Goal: Information Seeking & Learning: Learn about a topic

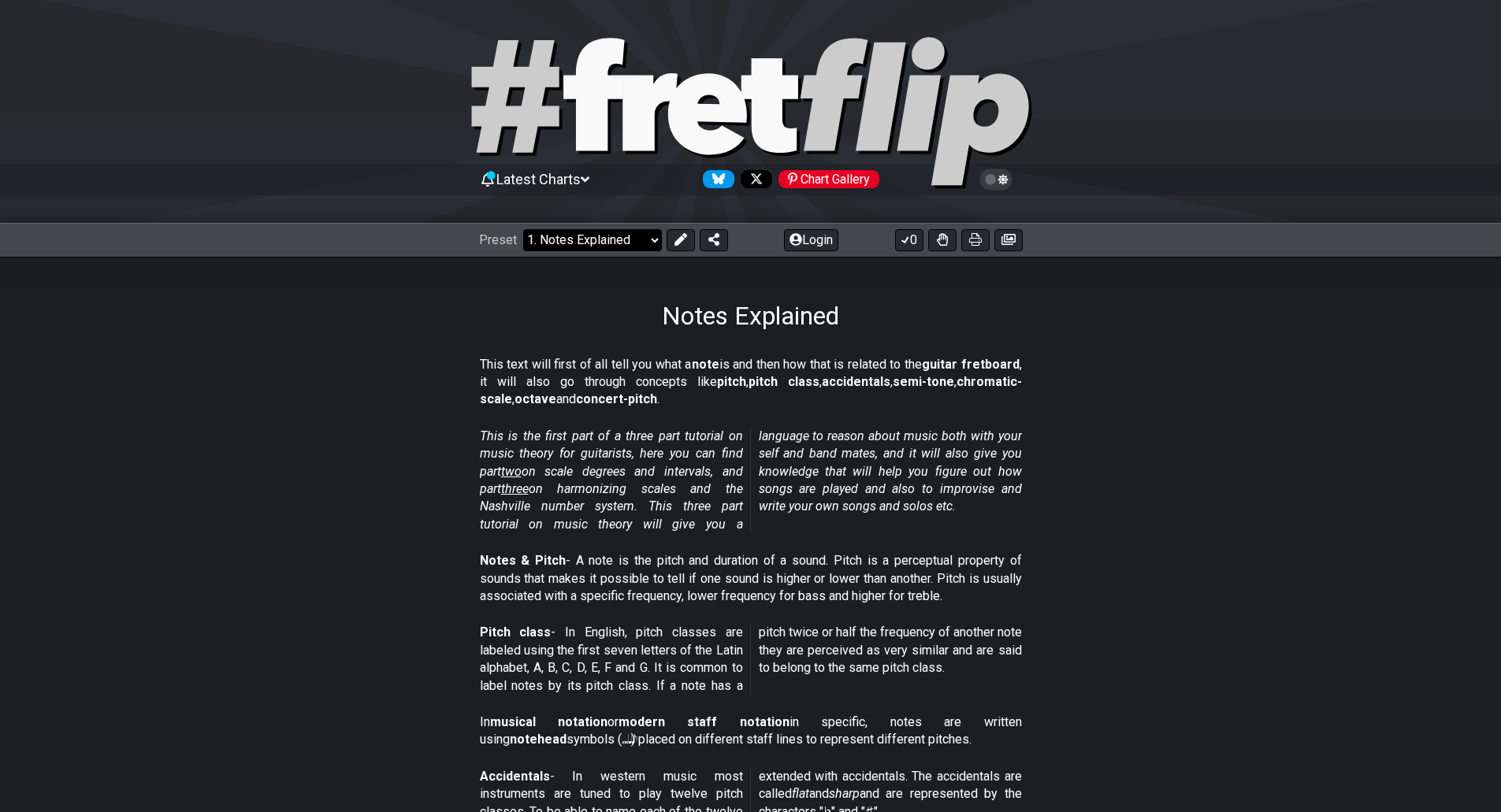
click at [584, 235] on select "Welcome to #fretflip! Initial Preset Custom Preset Minor Pentatonic Major Penta…" at bounding box center [592, 240] width 139 height 22
click at [523, 229] on select "Welcome to #fretflip! Initial Preset Custom Preset Minor Pentatonic Major Penta…" at bounding box center [592, 240] width 139 height 22
select select "/welcome"
select select "C"
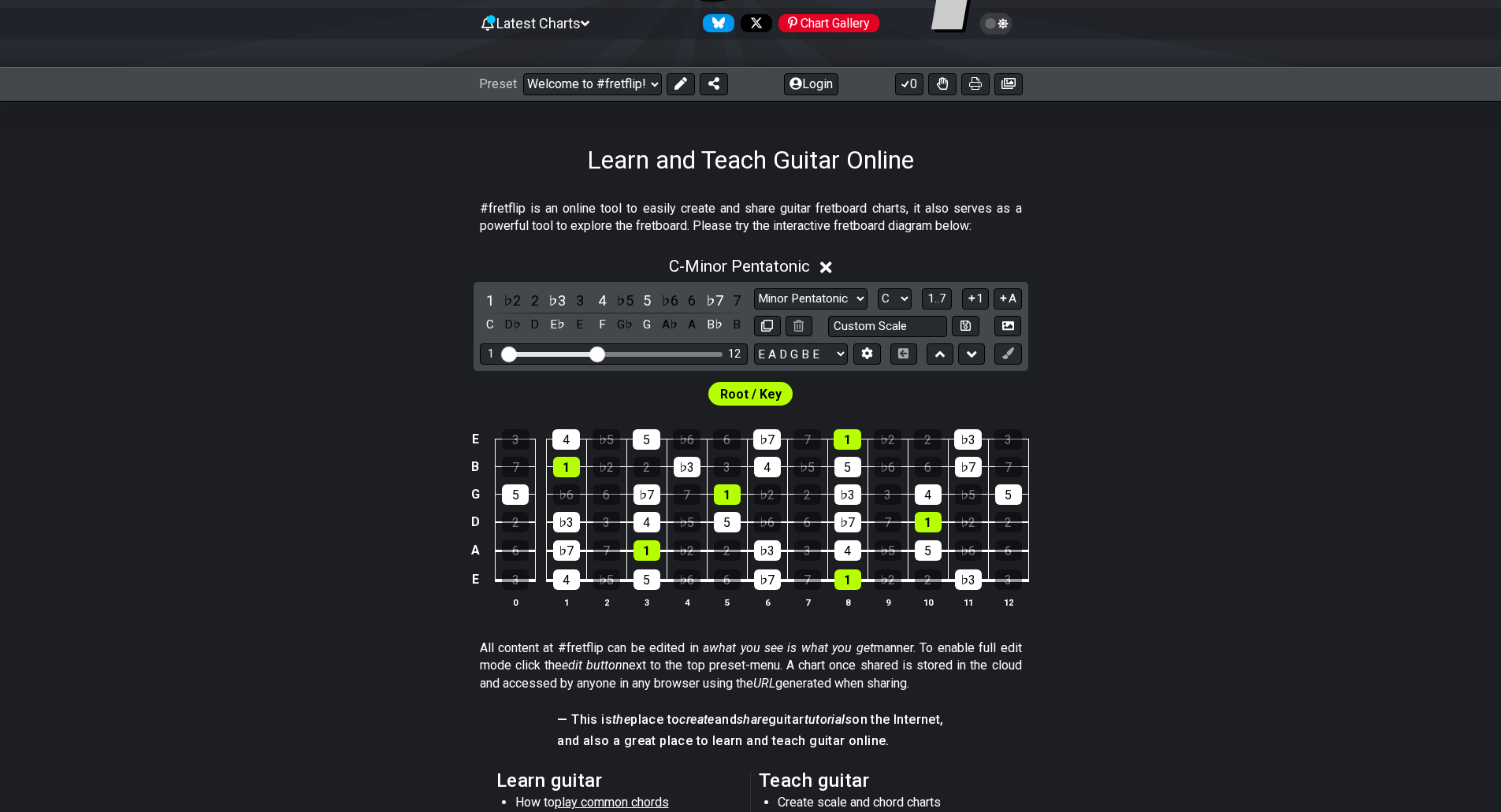
scroll to position [157, 0]
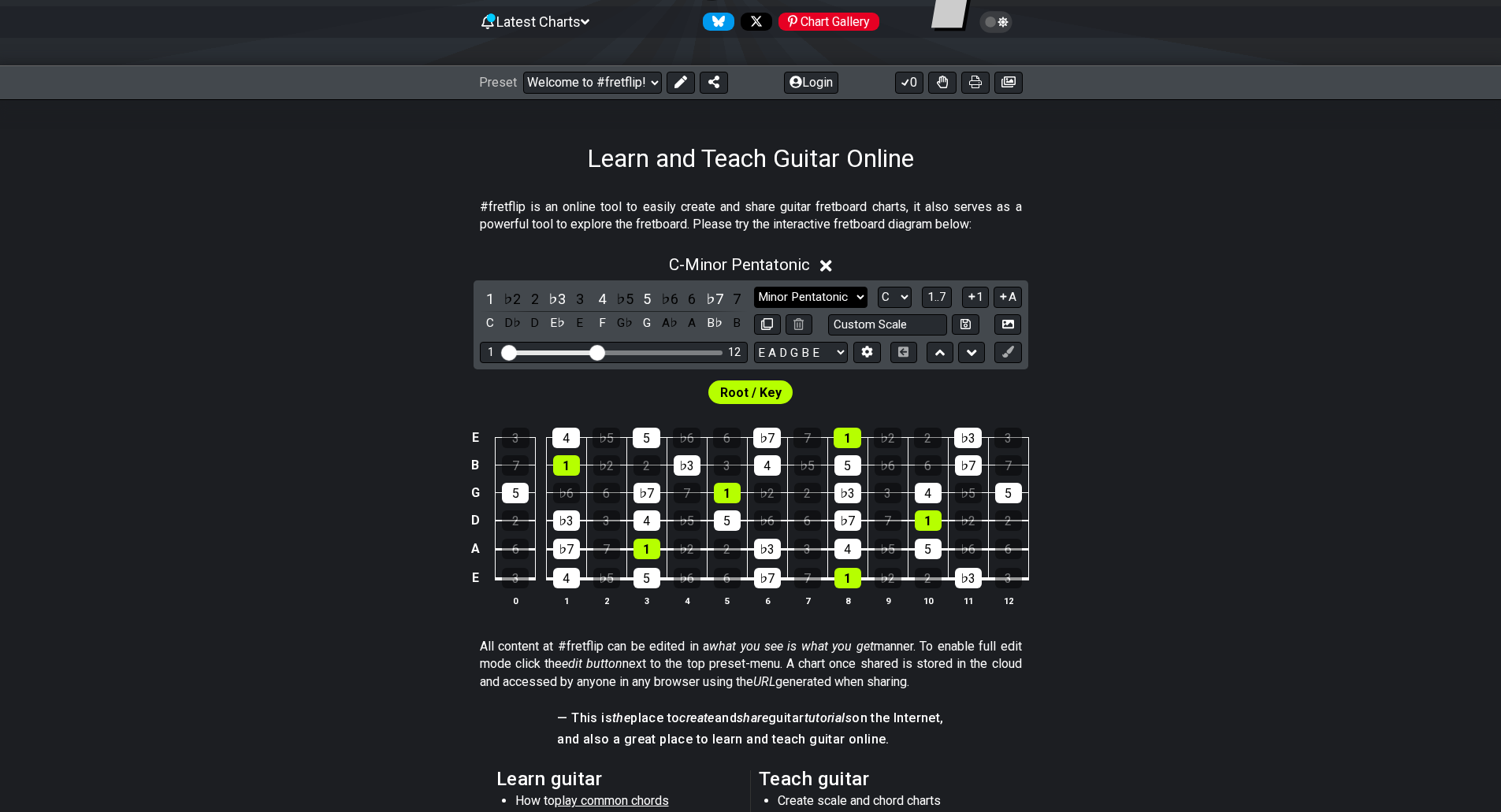
click at [818, 297] on select "Minor Pentatonic Click to edit Minor Pentatonic Major Pentatonic Minor Blues Ma…" at bounding box center [811, 297] width 113 height 21
click at [754, 287] on select "Minor Pentatonic Click to edit Minor Pentatonic Major Pentatonic Minor Blues Ma…" at bounding box center [811, 297] width 113 height 21
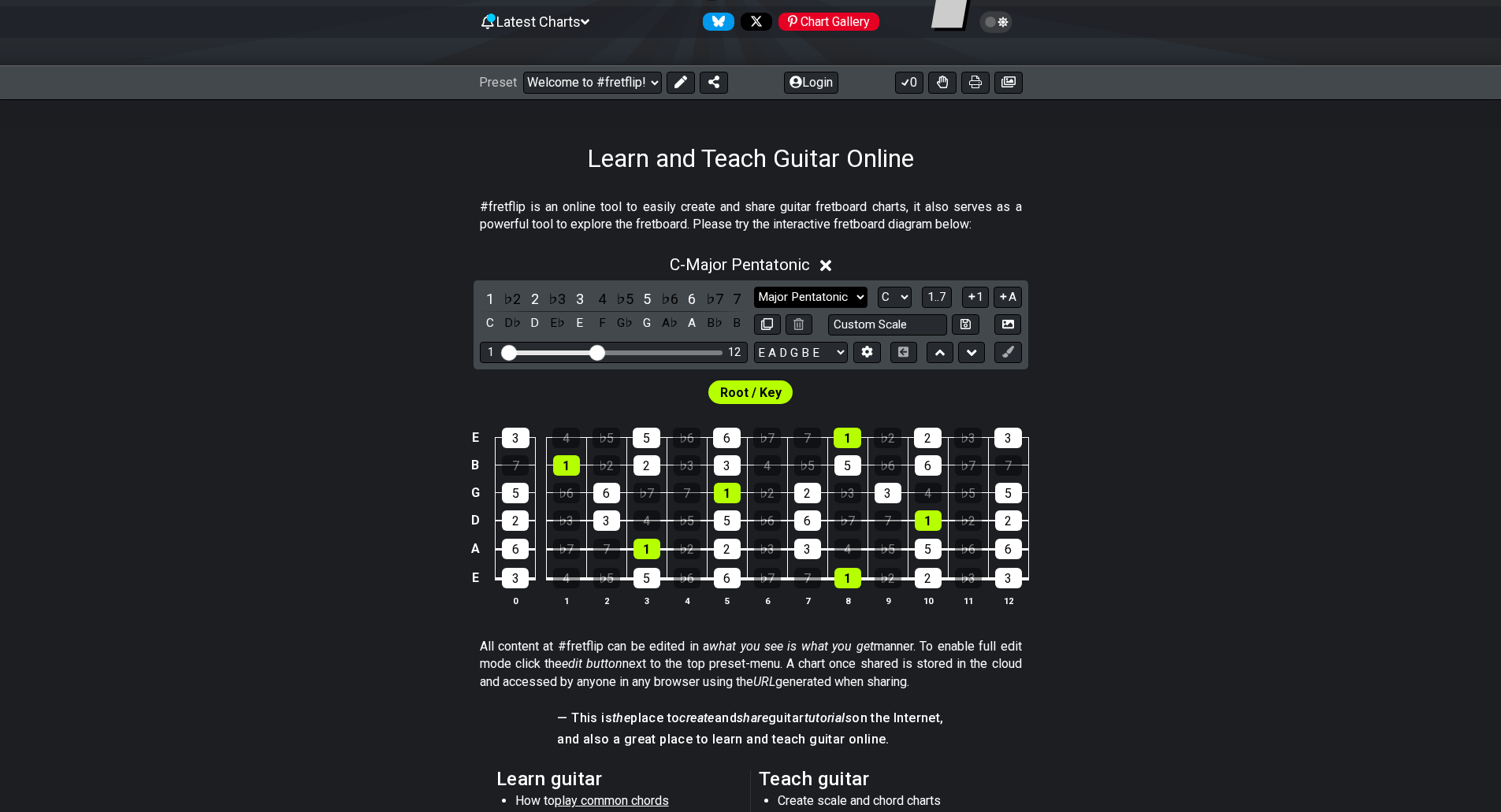
click at [805, 289] on select "Minor Pentatonic Click to edit Minor Pentatonic Major Pentatonic Minor Blues Ma…" at bounding box center [811, 297] width 113 height 21
click at [754, 287] on select "Minor Pentatonic Click to edit Minor Pentatonic Major Pentatonic Minor Blues Ma…" at bounding box center [811, 297] width 113 height 21
click at [828, 296] on select "Minor Pentatonic Click to edit Minor Pentatonic Major Pentatonic Minor Blues Ma…" at bounding box center [811, 297] width 113 height 21
click at [754, 287] on select "Minor Pentatonic Click to edit Minor Pentatonic Major Pentatonic Minor Blues Ma…" at bounding box center [811, 297] width 113 height 21
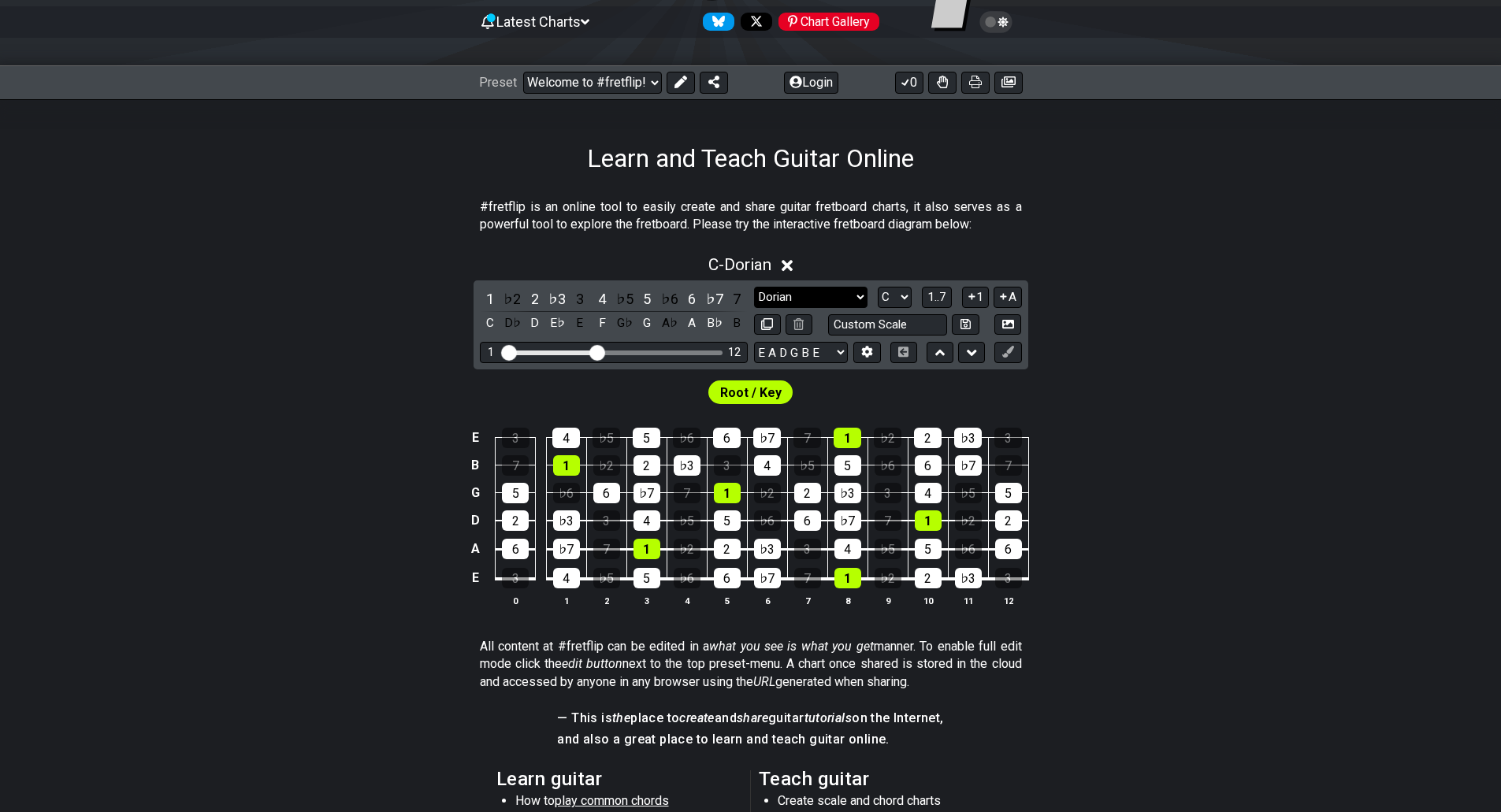
click at [815, 297] on select "Minor Pentatonic Click to edit Minor Pentatonic Major Pentatonic Minor Blues Ma…" at bounding box center [811, 297] width 113 height 21
select select "Lydian"
click at [754, 287] on select "Minor Pentatonic Click to edit Minor Pentatonic Major Pentatonic Minor Blues Ma…" at bounding box center [811, 297] width 113 height 21
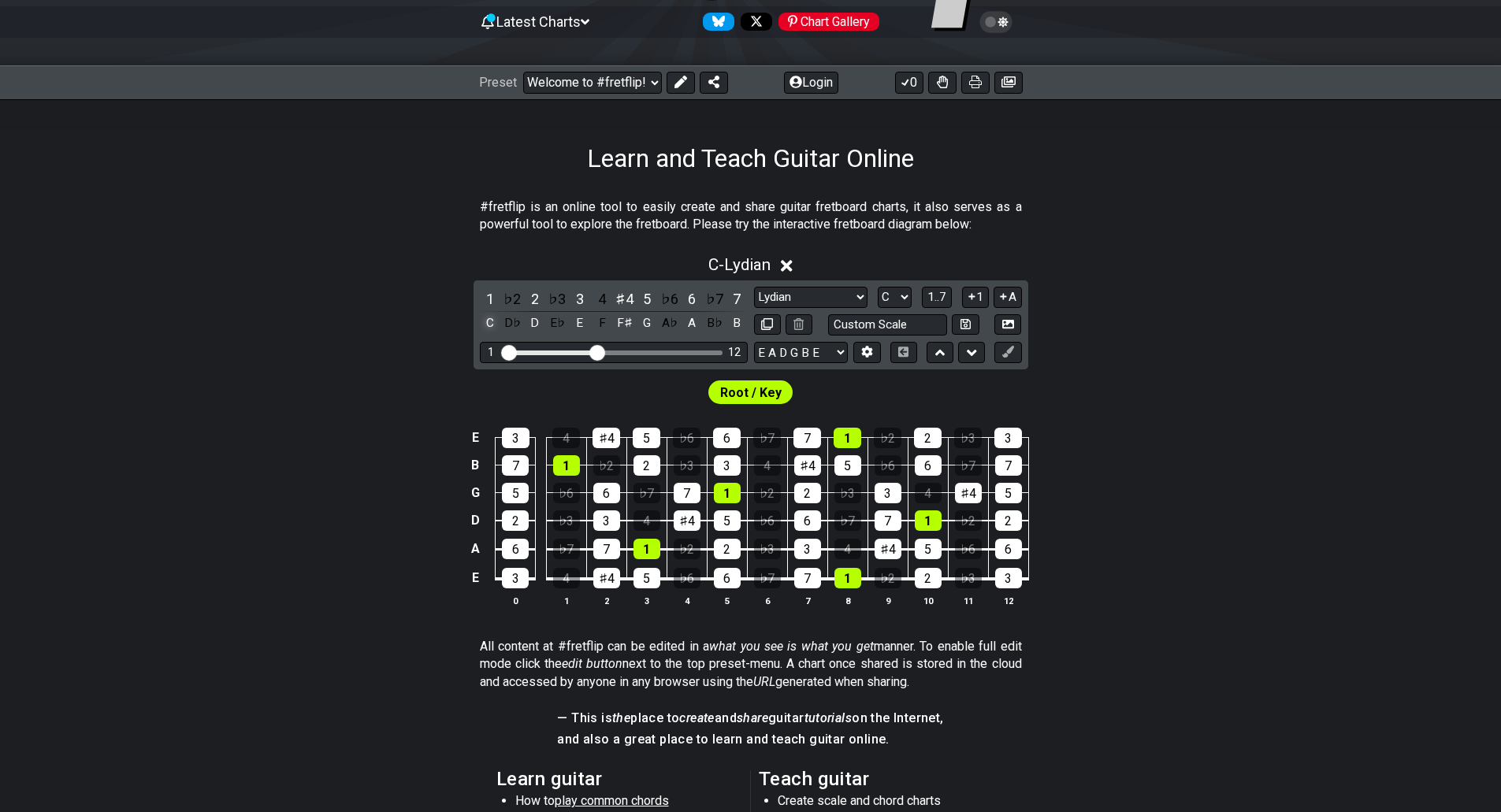
click at [487, 319] on div "C" at bounding box center [489, 323] width 20 height 21
click at [509, 319] on div "D♭" at bounding box center [511, 323] width 20 height 21
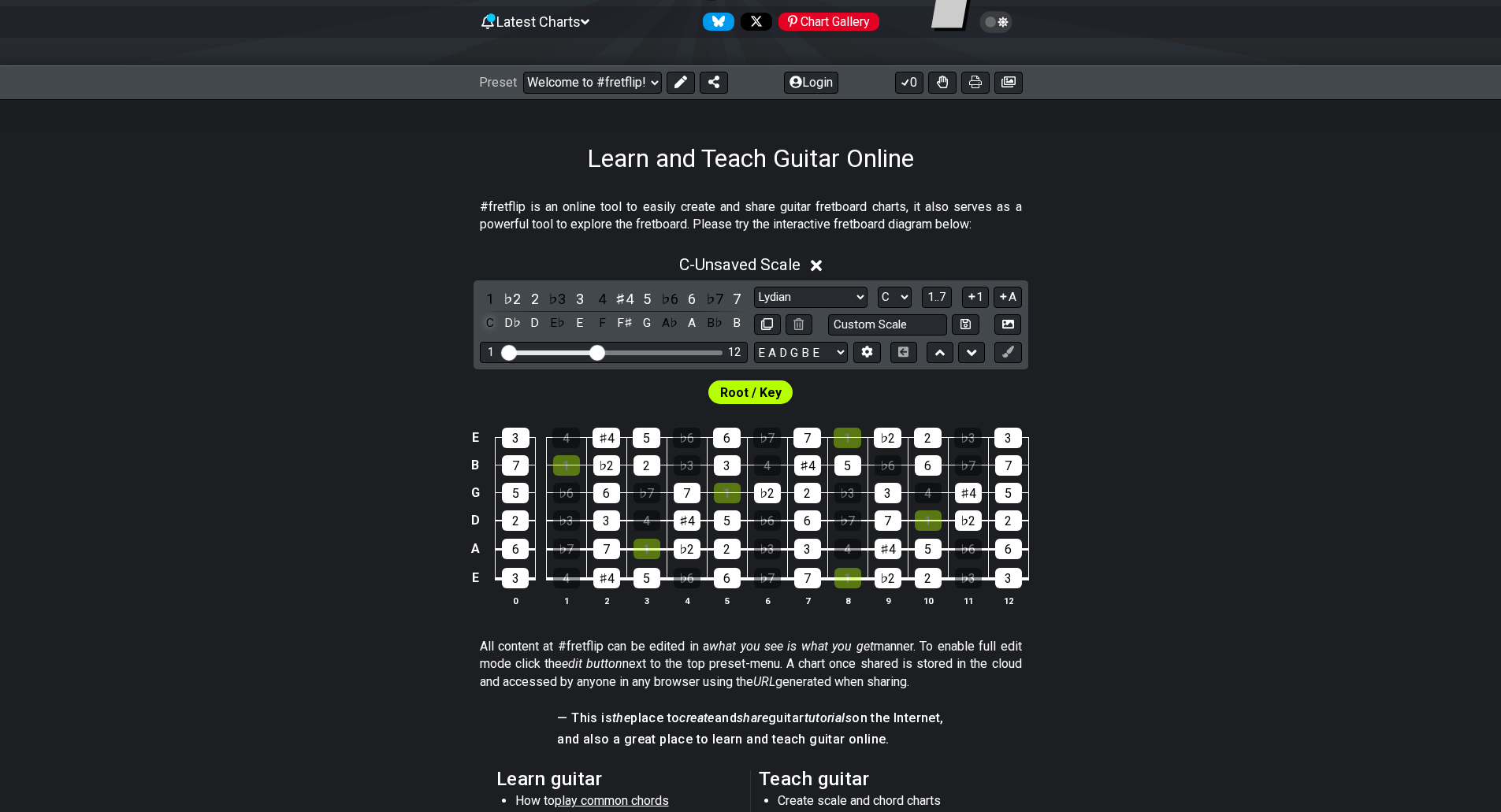
click at [487, 320] on div "C" at bounding box center [489, 323] width 20 height 21
click at [504, 323] on div "D♭" at bounding box center [511, 323] width 20 height 21
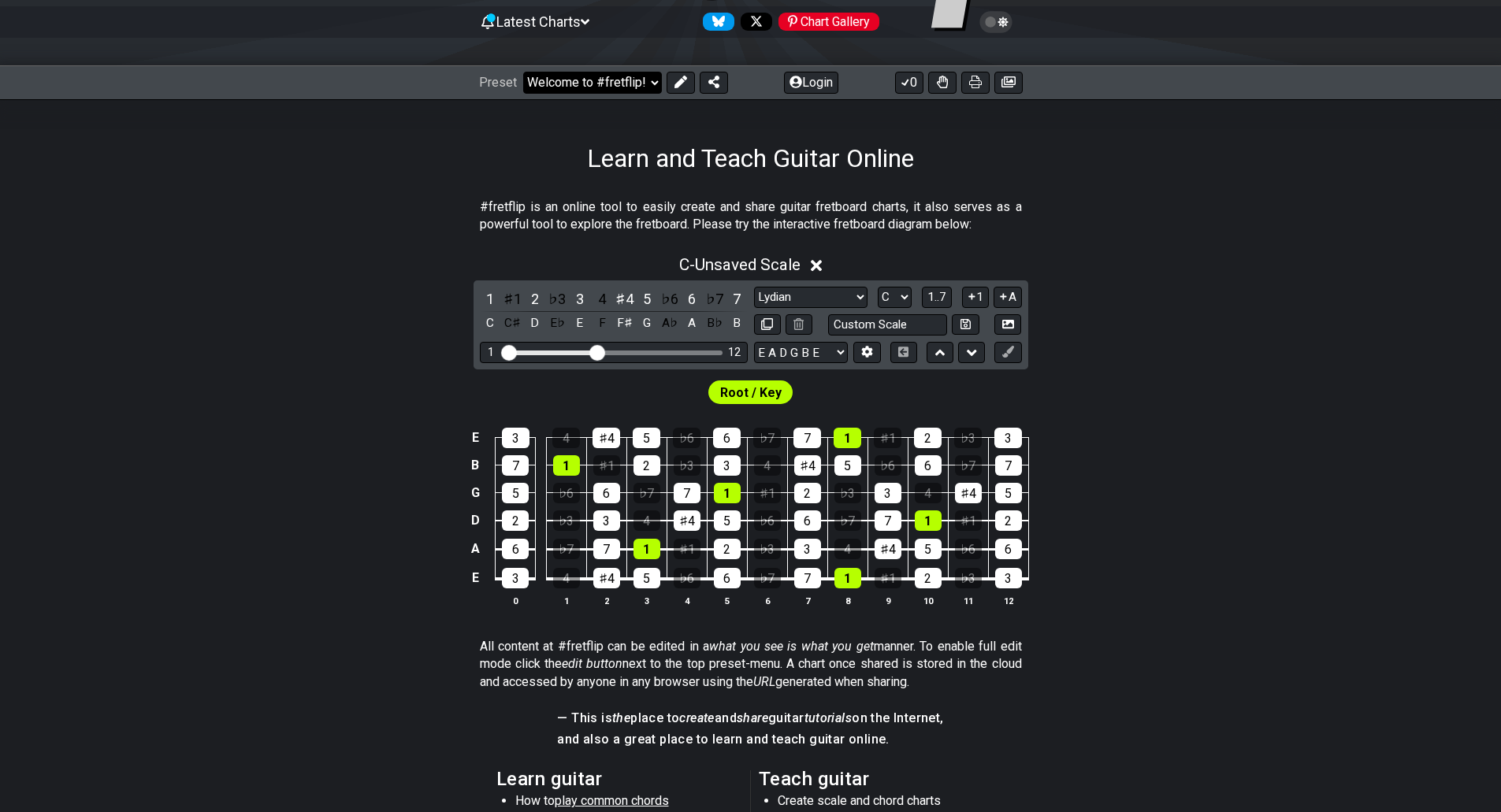
click at [587, 81] on select "Welcome to #fretflip! Initial Preset Custom Preset Minor Pentatonic Major Penta…" at bounding box center [592, 82] width 139 height 22
click at [523, 71] on select "Welcome to #fretflip! Initial Preset Custom Preset Minor Pentatonic Major Penta…" at bounding box center [592, 82] width 139 height 22
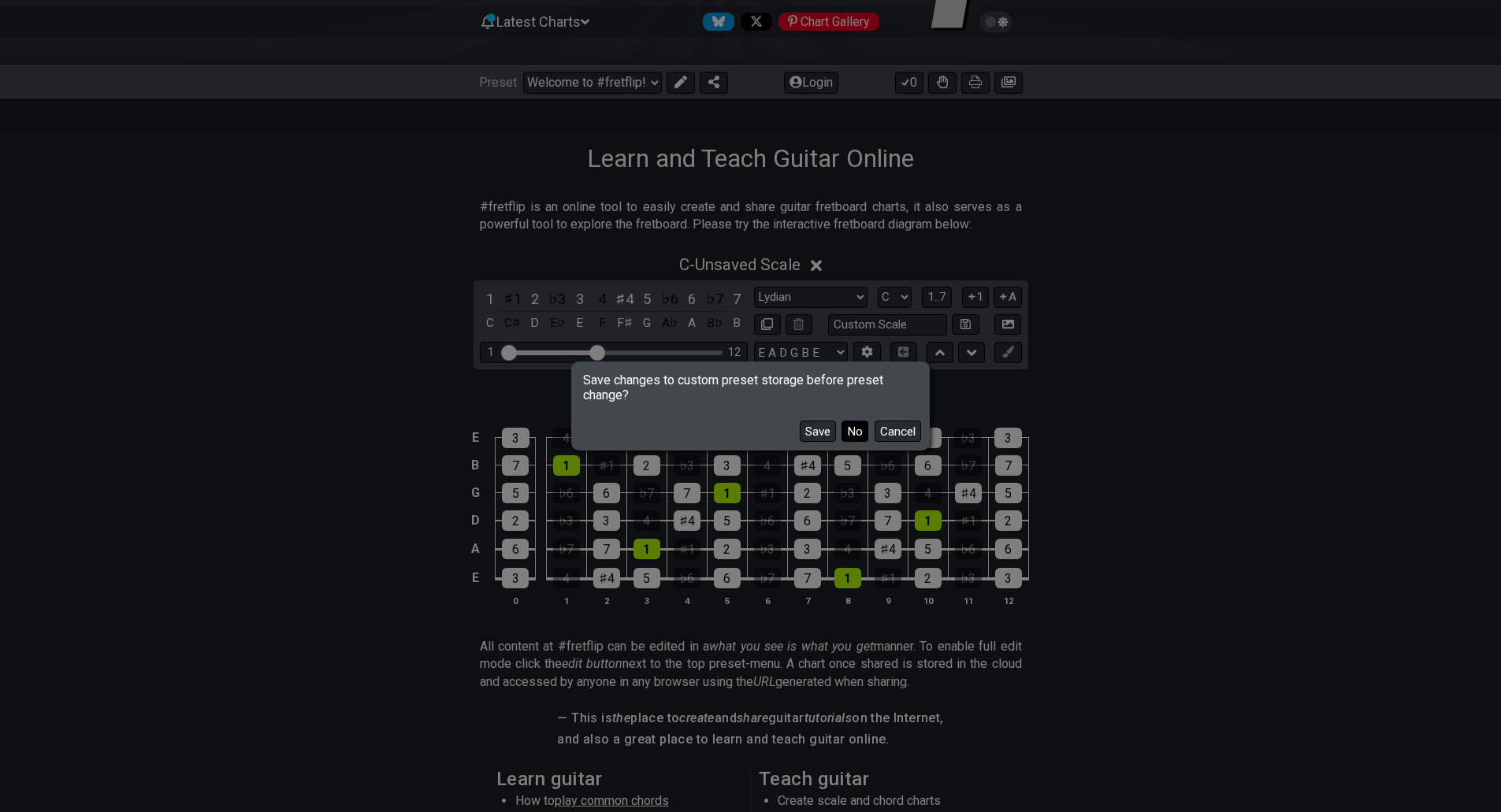
click at [843, 429] on button "No" at bounding box center [855, 431] width 26 height 21
select select "/user-defined"
select select "A"
select select "Testing 1, 3 and 4"
select select "C"
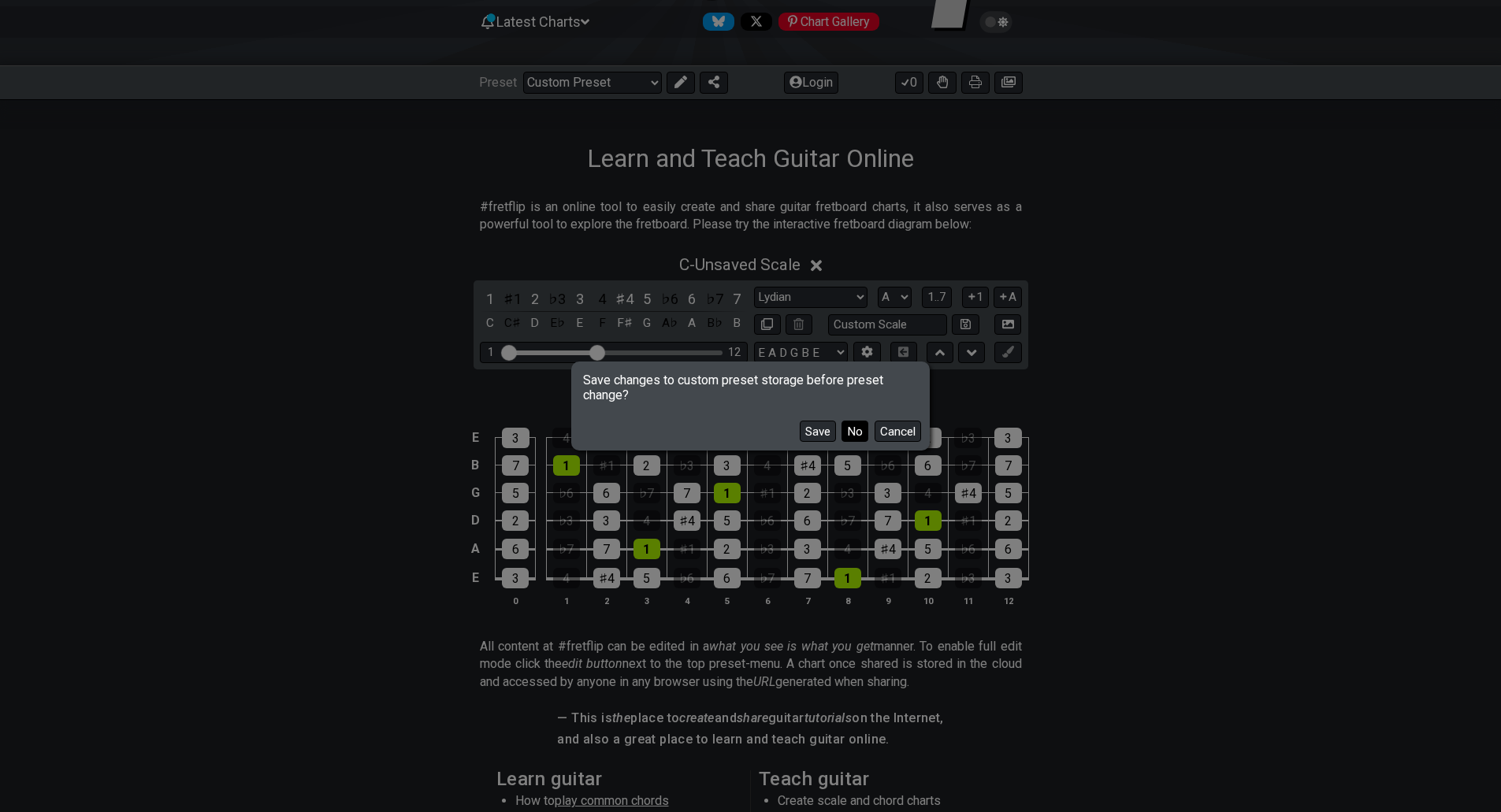
select select "C"
select select "A"
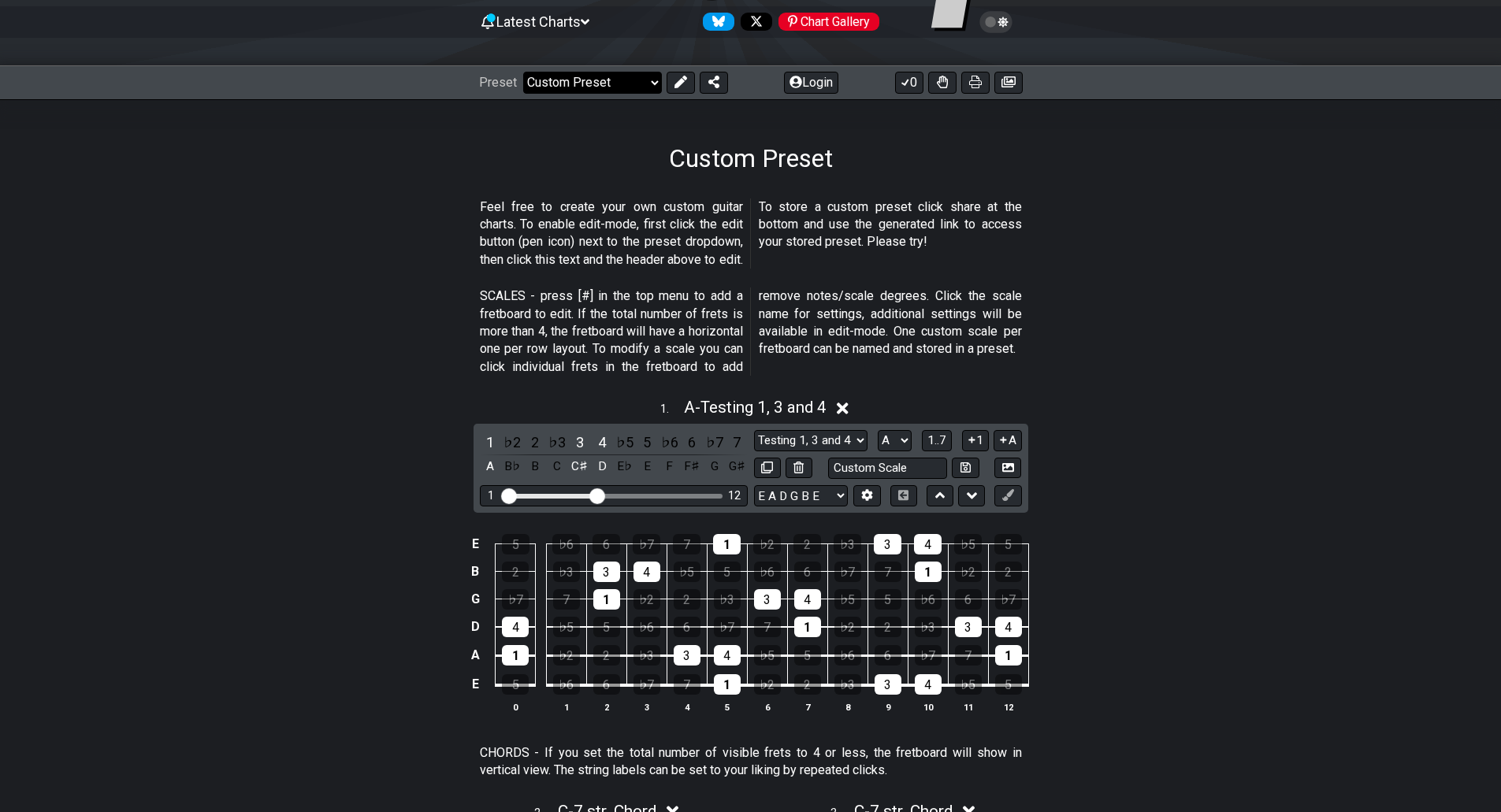
click at [562, 86] on select "Welcome to #fretflip! Initial Preset Custom Preset Minor Pentatonic Major Penta…" at bounding box center [592, 82] width 139 height 22
click at [523, 71] on select "Welcome to #fretflip! Initial Preset Custom Preset Minor Pentatonic Major Penta…" at bounding box center [592, 82] width 139 height 22
select select "/musical-notes-explained"
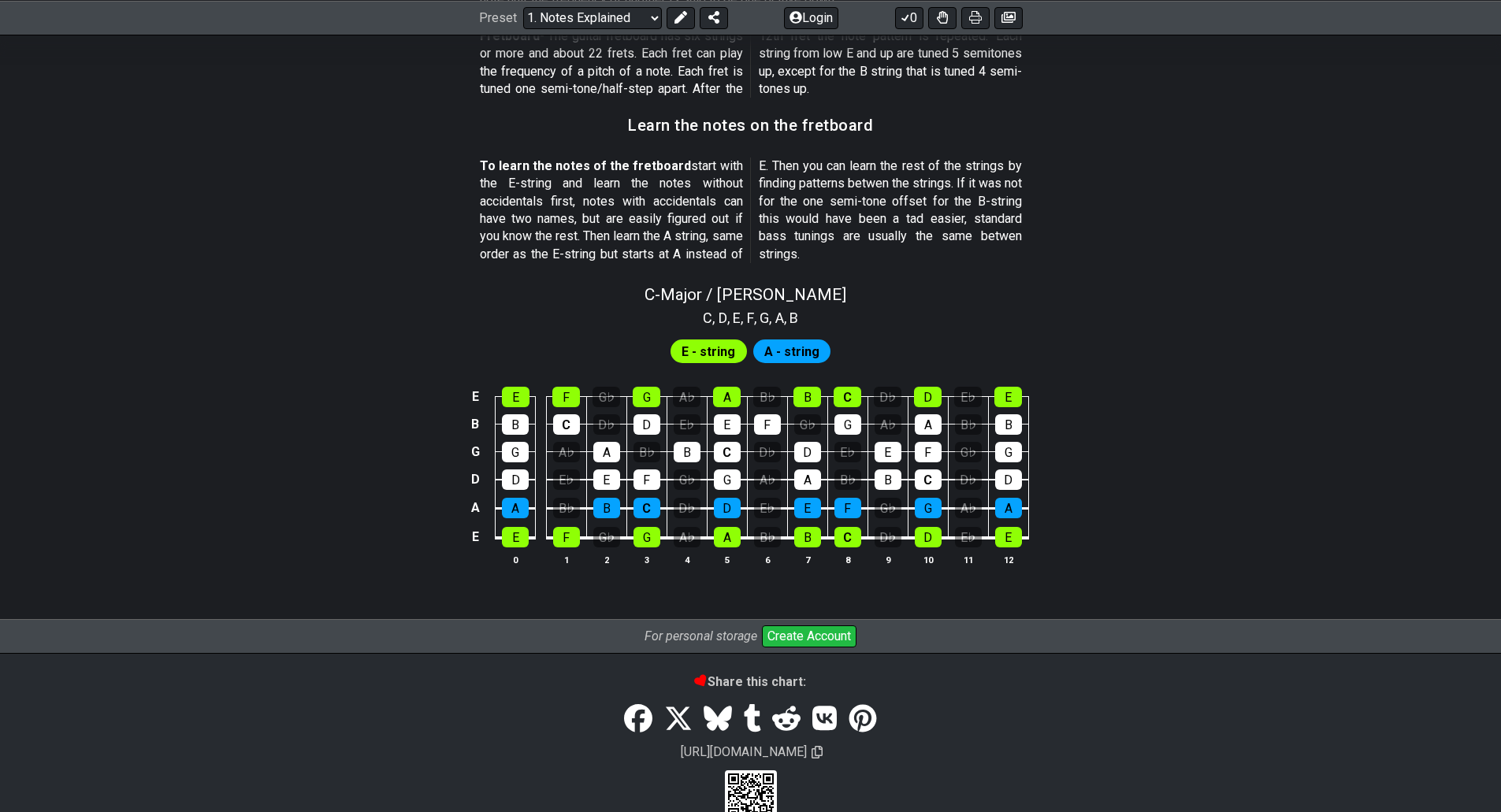
scroll to position [1379, 0]
